Goal: Task Accomplishment & Management: Use online tool/utility

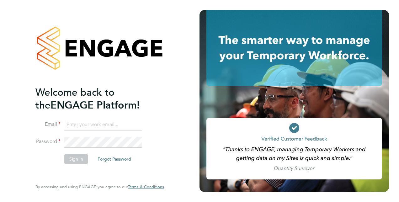
type input "[PERSON_NAME][EMAIL_ADDRESS][PERSON_NAME][DOMAIN_NAME]"
click at [71, 158] on button "Sign In" at bounding box center [76, 159] width 24 height 10
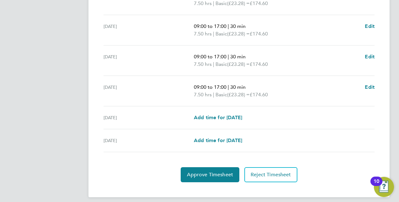
scroll to position [255, 0]
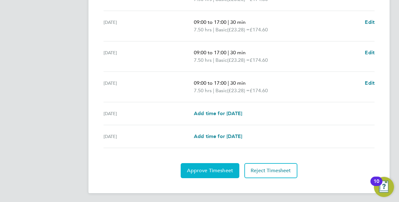
click at [203, 169] on span "Approve Timesheet" at bounding box center [210, 170] width 46 height 6
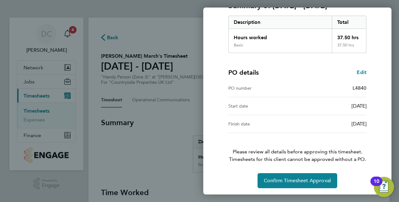
scroll to position [98, 0]
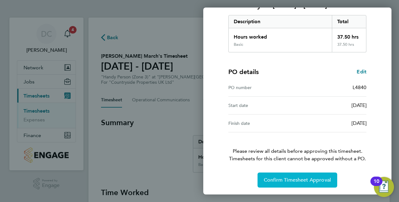
click at [286, 178] on span "Confirm Timesheet Approval" at bounding box center [297, 180] width 67 height 6
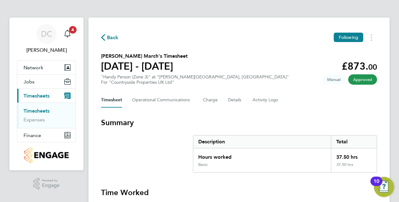
click at [115, 36] on span "Back" at bounding box center [113, 38] width 12 height 8
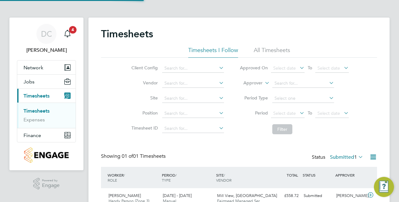
scroll to position [16, 54]
click at [33, 97] on span "Timesheets" at bounding box center [37, 96] width 26 height 6
click at [38, 110] on link "Timesheets" at bounding box center [37, 111] width 26 height 6
click at [203, 48] on li "Timesheets I Follow" at bounding box center [213, 51] width 50 height 11
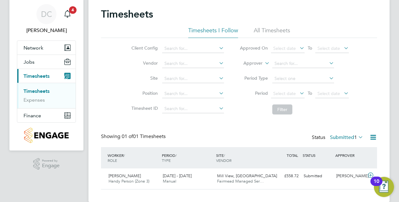
scroll to position [29, 0]
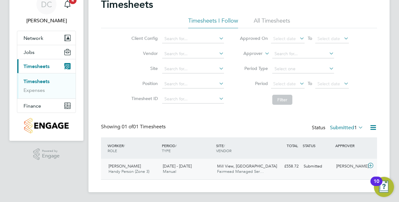
click at [370, 165] on icon at bounding box center [371, 165] width 8 height 5
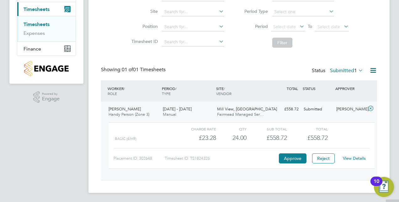
scroll to position [87, 0]
click at [358, 159] on link "View Details" at bounding box center [354, 157] width 23 height 5
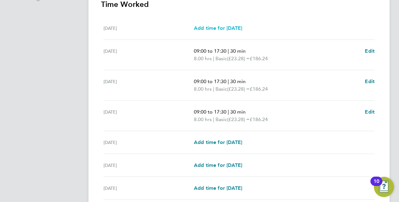
scroll to position [240, 0]
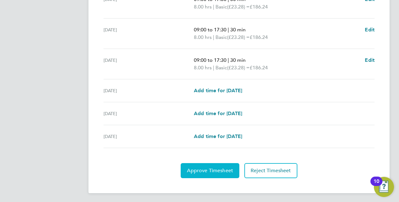
click at [211, 167] on span "Approve Timesheet" at bounding box center [210, 170] width 46 height 6
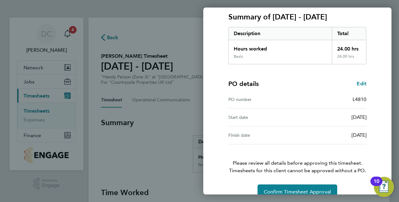
scroll to position [94, 0]
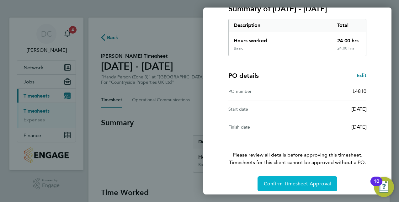
click at [277, 182] on span "Confirm Timesheet Approval" at bounding box center [297, 184] width 67 height 6
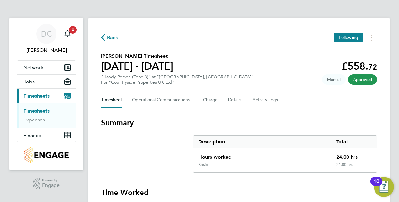
click at [115, 37] on span "Back" at bounding box center [113, 38] width 12 height 8
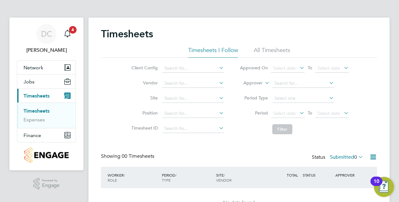
click at [199, 50] on li "Timesheets I Follow" at bounding box center [213, 51] width 50 height 11
